Goal: Information Seeking & Learning: Find specific fact

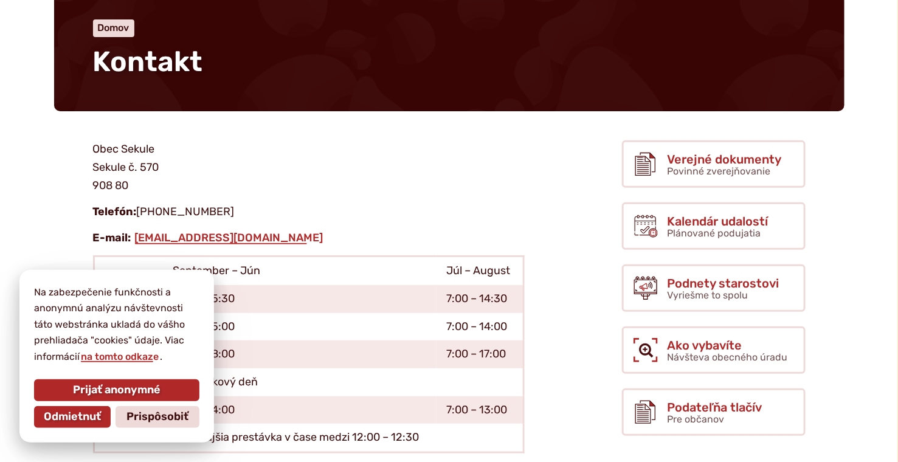
scroll to position [122, 0]
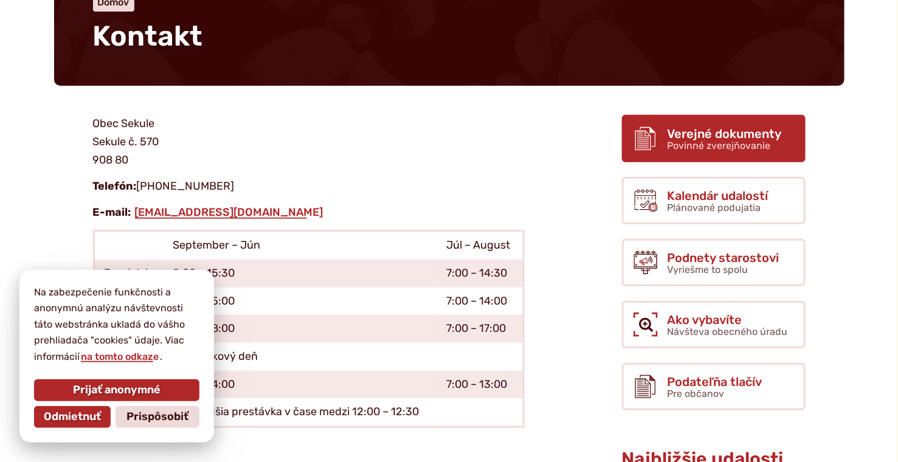
click at [710, 146] on span "Povinné zverejňovanie" at bounding box center [719, 146] width 103 height 12
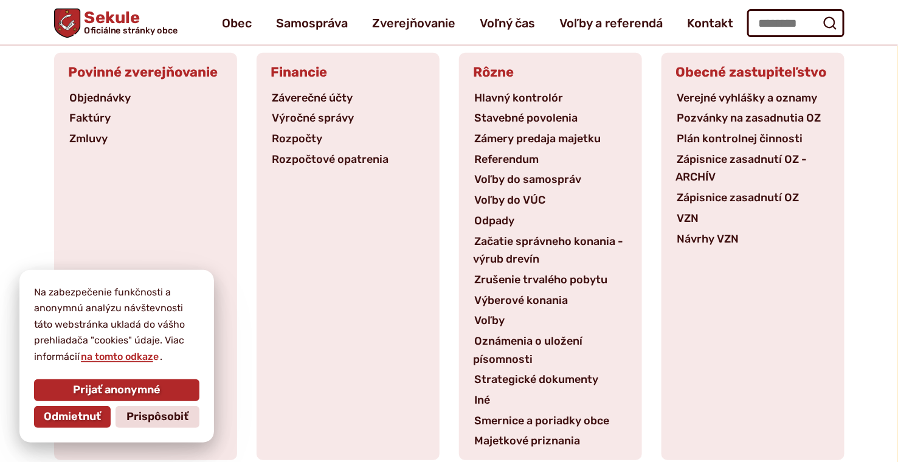
scroll to position [122, 0]
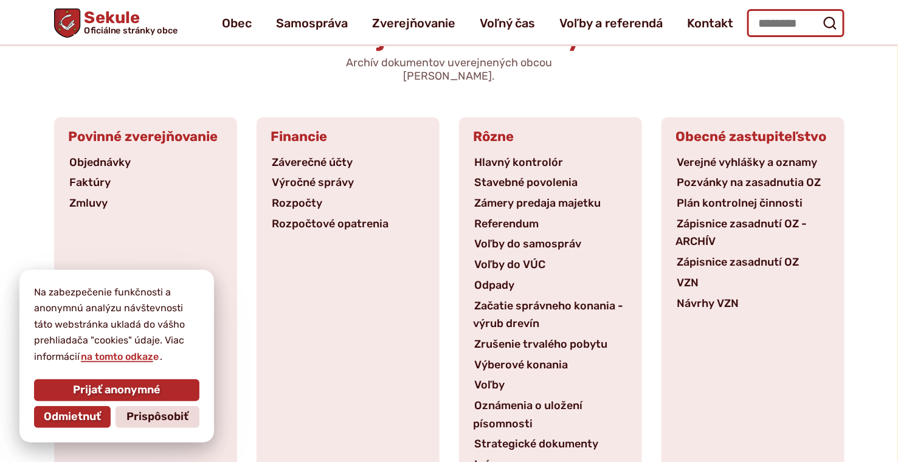
click at [783, 23] on input "Hľadať:" at bounding box center [795, 23] width 97 height 28
type input "**********"
click at [831, 24] on icon "submit" at bounding box center [830, 23] width 15 height 15
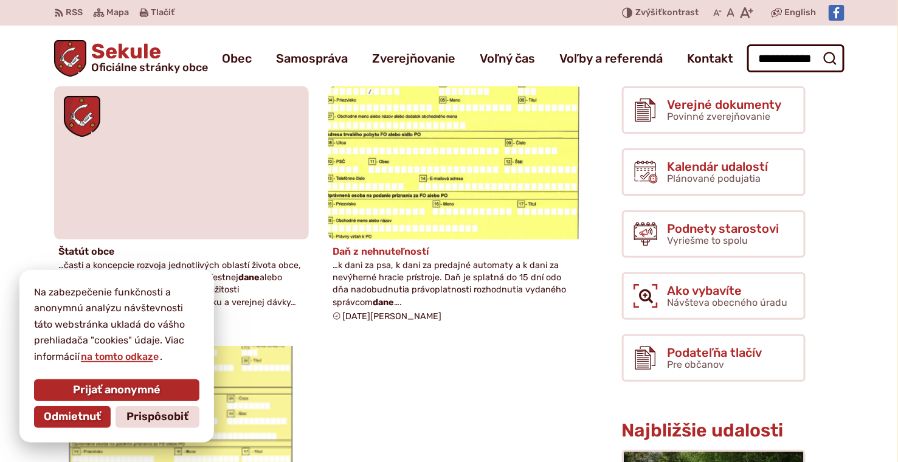
click at [356, 247] on h4 "Daň z nehnuteľností" at bounding box center [455, 252] width 245 height 12
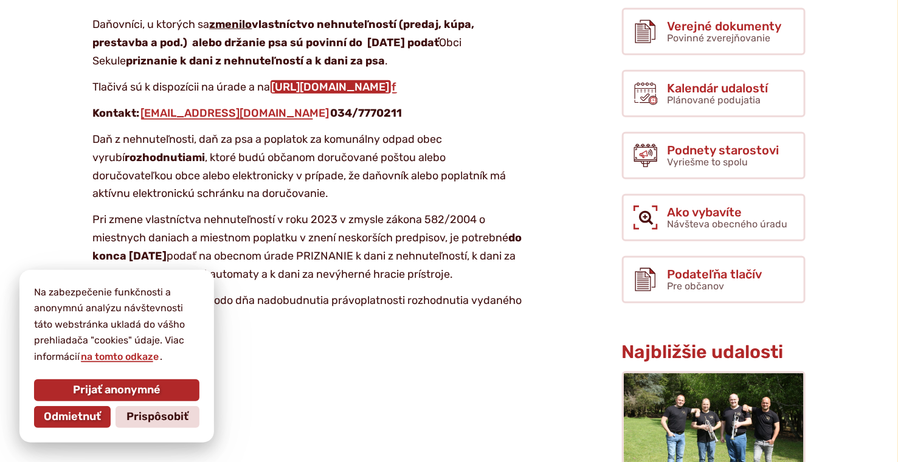
scroll to position [304, 0]
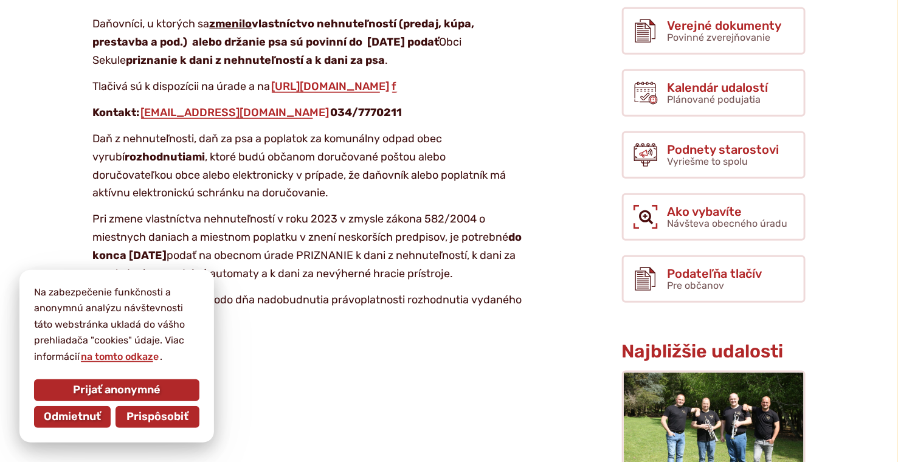
click at [151, 412] on span "Prispôsobiť" at bounding box center [157, 416] width 62 height 13
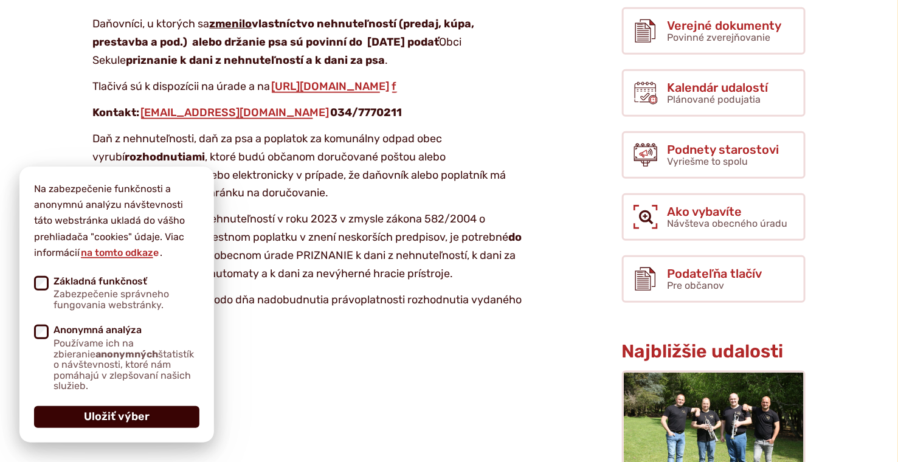
click at [156, 414] on button "Uložiť výber" at bounding box center [116, 417] width 165 height 22
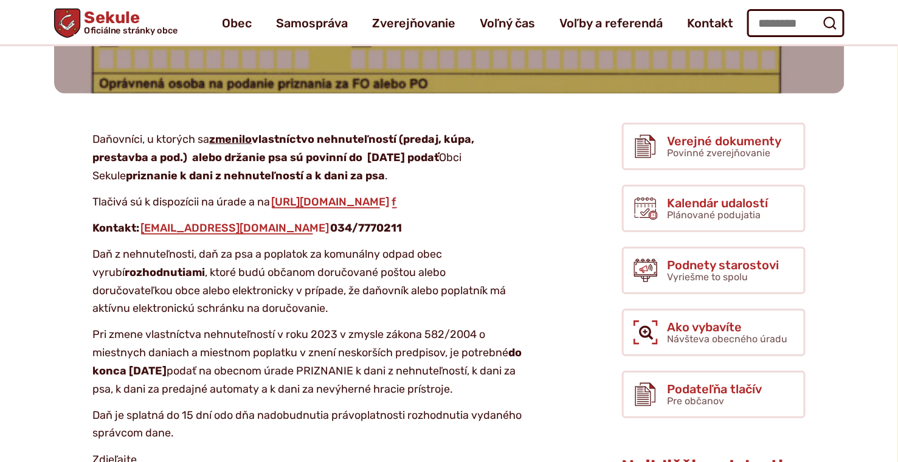
scroll to position [182, 0]
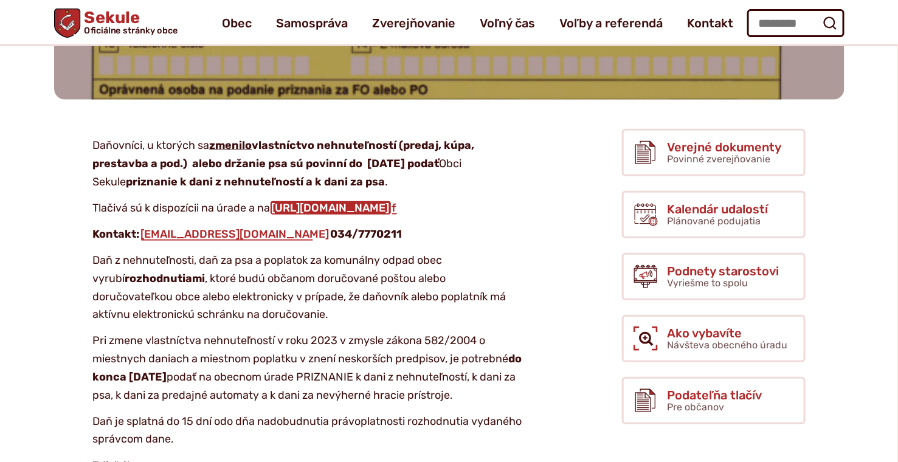
click at [271, 215] on link "https://obecsekule.sk/wp-content/uploads/2020/12/Danove-priznanie-2020.pd" at bounding box center [331, 207] width 120 height 13
click at [775, 22] on input "Hľadať:" at bounding box center [795, 23] width 97 height 28
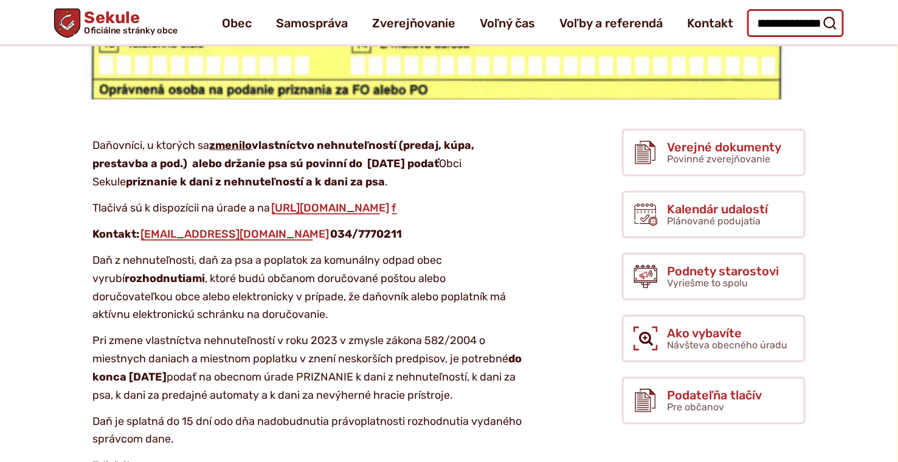
scroll to position [0, 48]
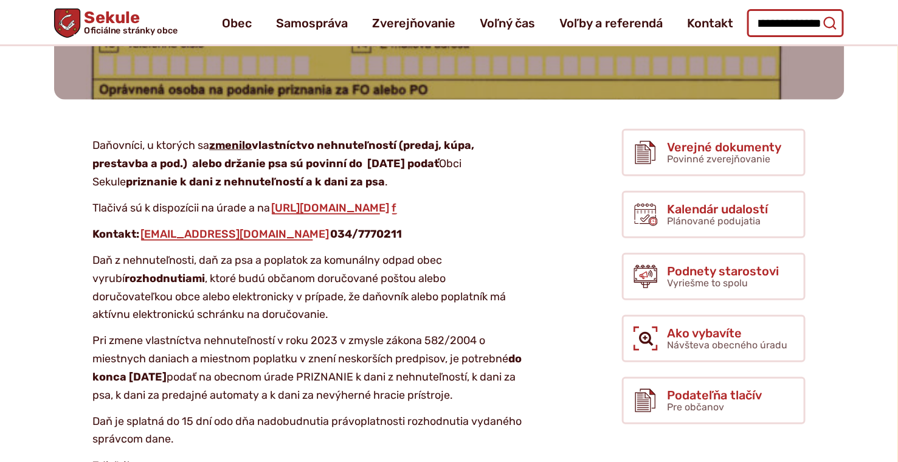
type input "**********"
click at [830, 24] on icon "submit" at bounding box center [830, 23] width 15 height 15
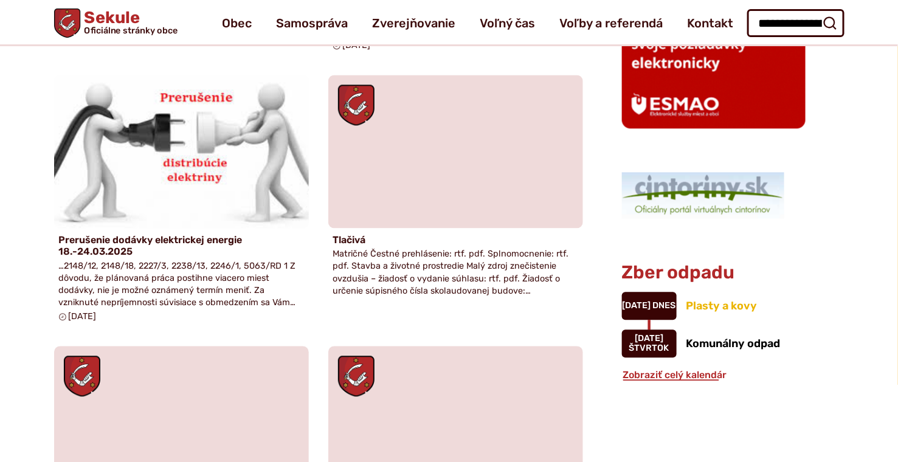
scroll to position [486, 0]
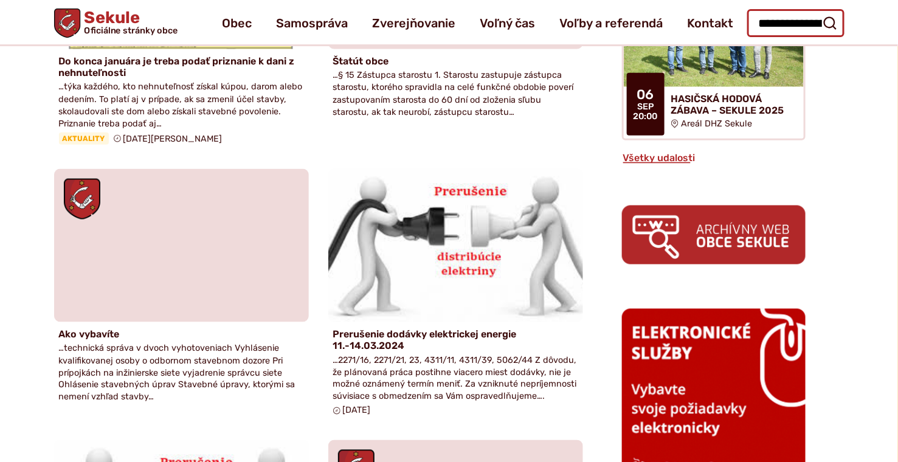
click at [756, 18] on input "**********" at bounding box center [795, 23] width 97 height 28
type input "**********"
click at [831, 20] on icon "submit" at bounding box center [830, 23] width 15 height 15
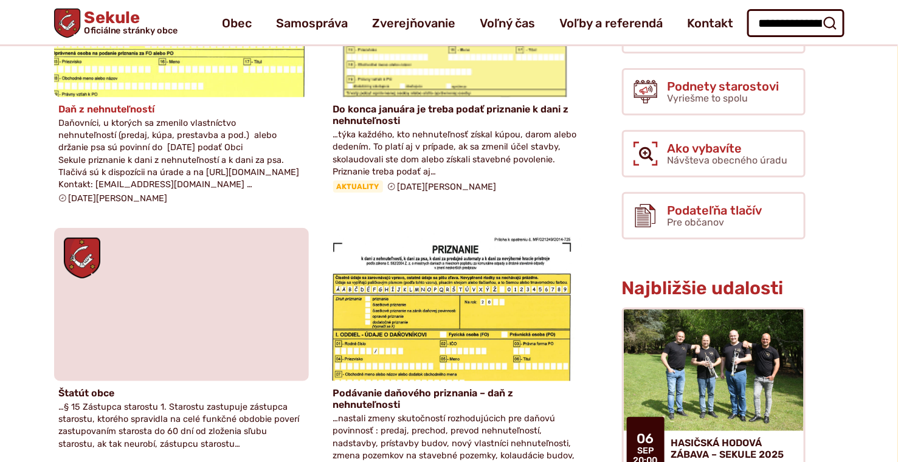
scroll to position [122, 0]
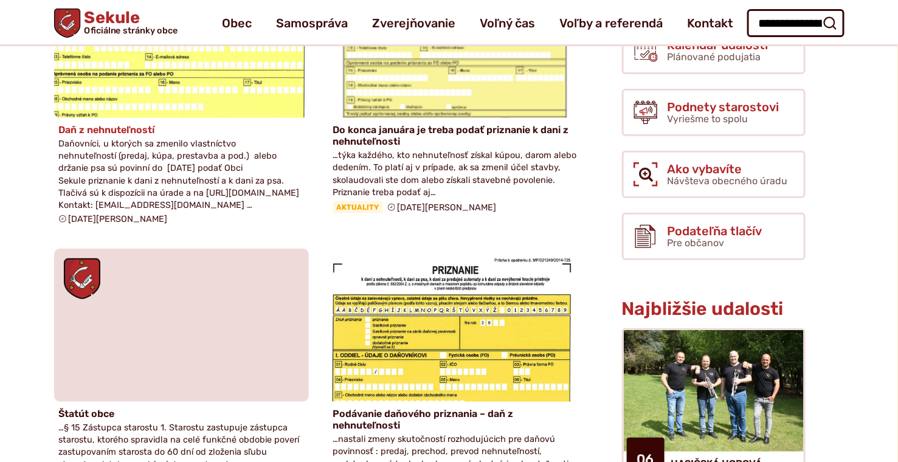
click at [190, 210] on span "Daňovníci, u ktorých sa zmenilo vlastníctvo nehnuteľností (predaj, kúpa, presta…" at bounding box center [179, 175] width 241 height 72
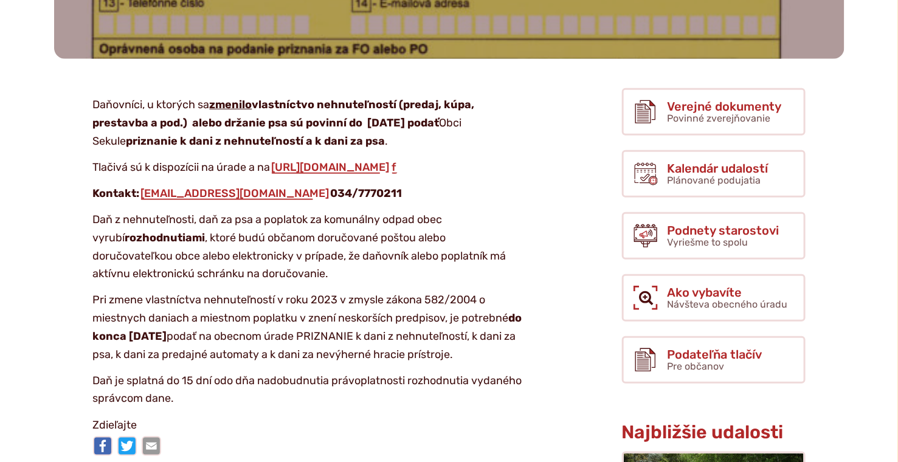
scroll to position [243, 0]
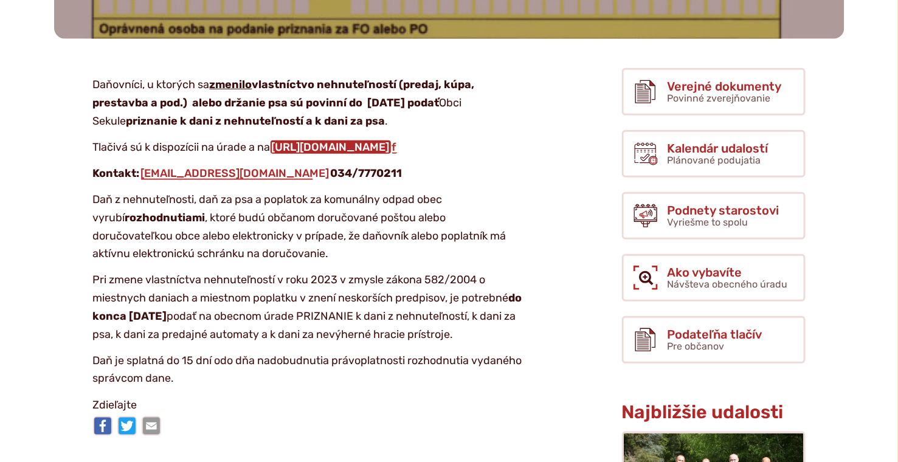
click at [271, 154] on link "https://obecsekule.sk/wp-content/uploads/2020/12/Danove-priznanie-2020.pd" at bounding box center [331, 146] width 120 height 13
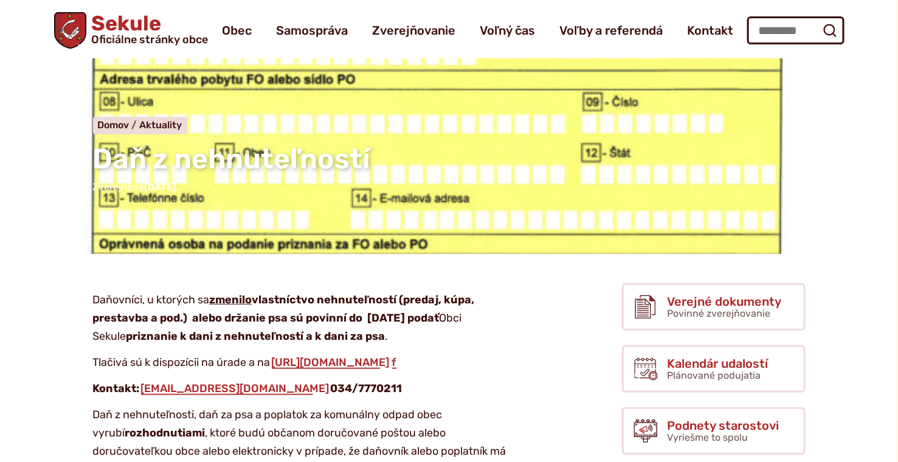
scroll to position [0, 0]
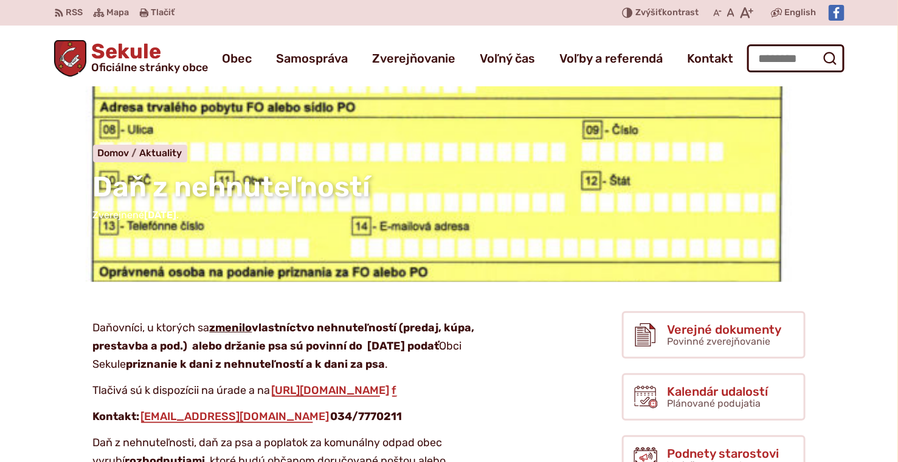
click at [199, 145] on nav "Domov Aktuality Daň z nehnuteľností" at bounding box center [449, 154] width 713 height 18
click at [196, 150] on nav "Domov Aktuality Daň z nehnuteľností" at bounding box center [449, 154] width 713 height 18
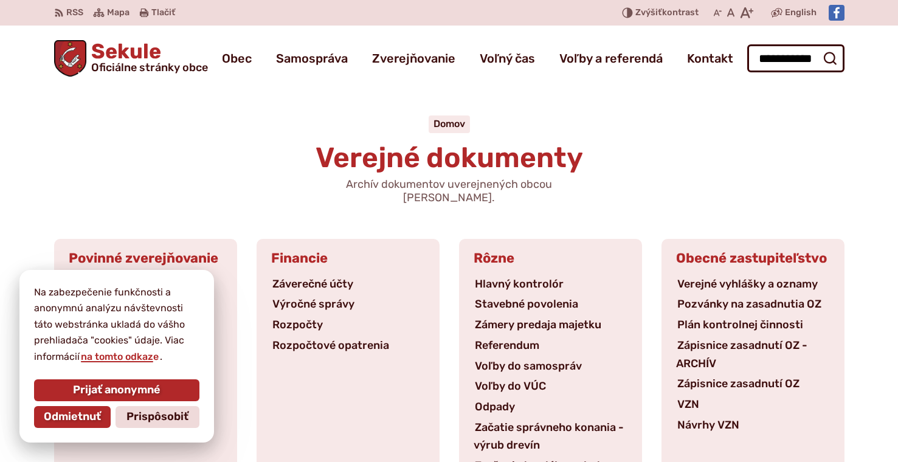
scroll to position [122, 0]
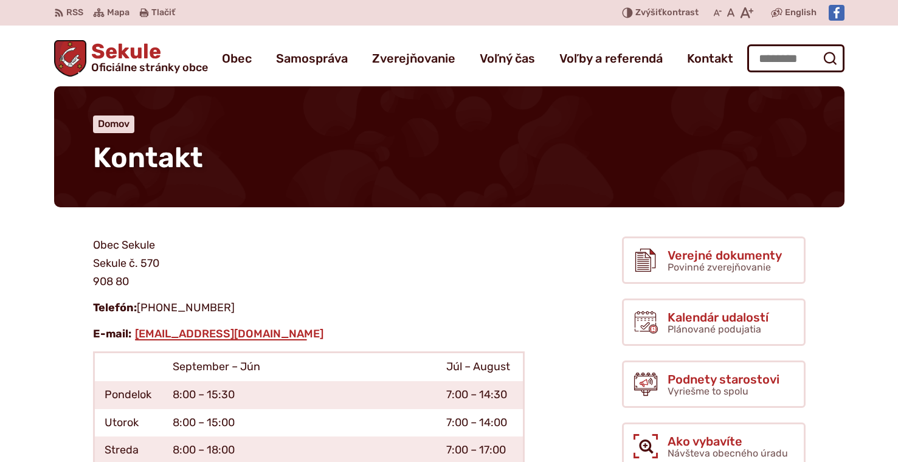
scroll to position [122, 0]
